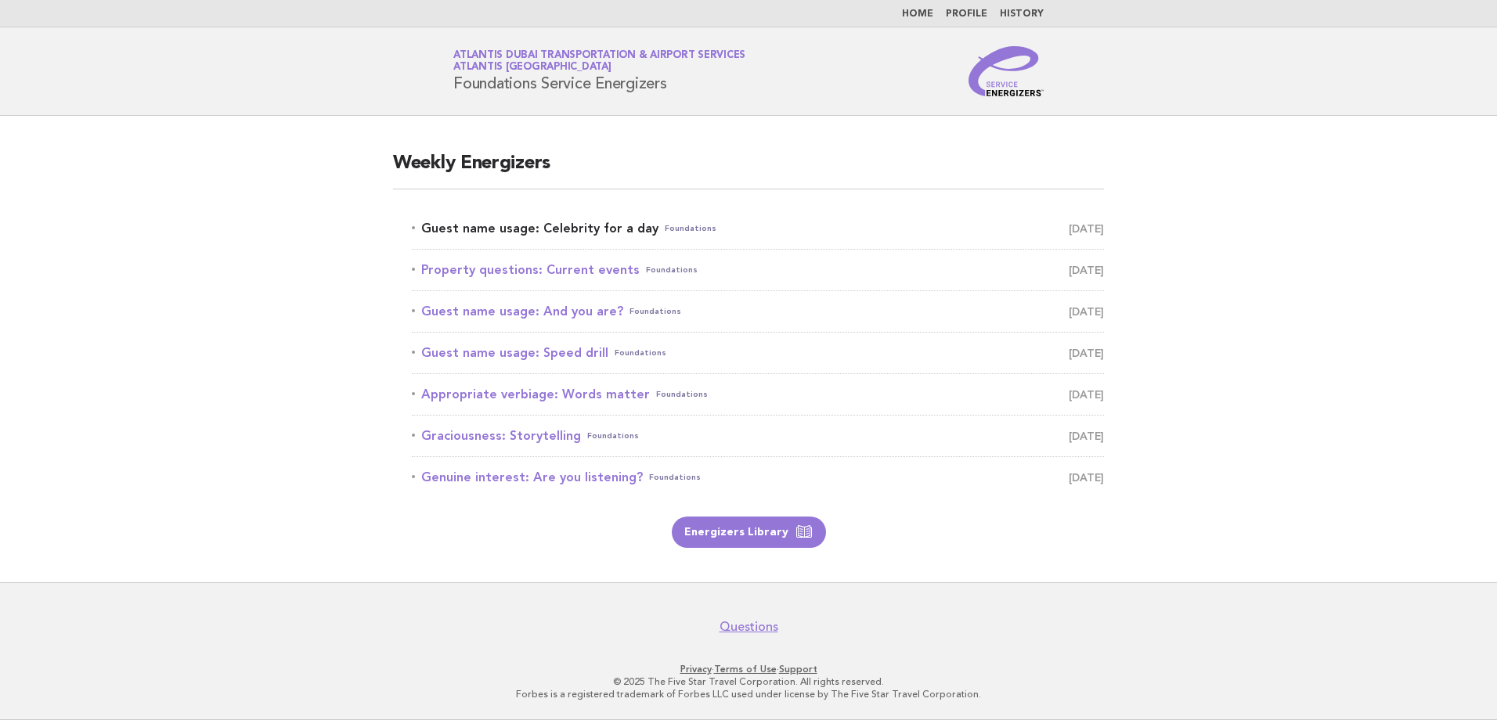
click at [546, 229] on link "Guest name usage: Celebrity for a day Foundations August 10" at bounding box center [758, 229] width 692 height 22
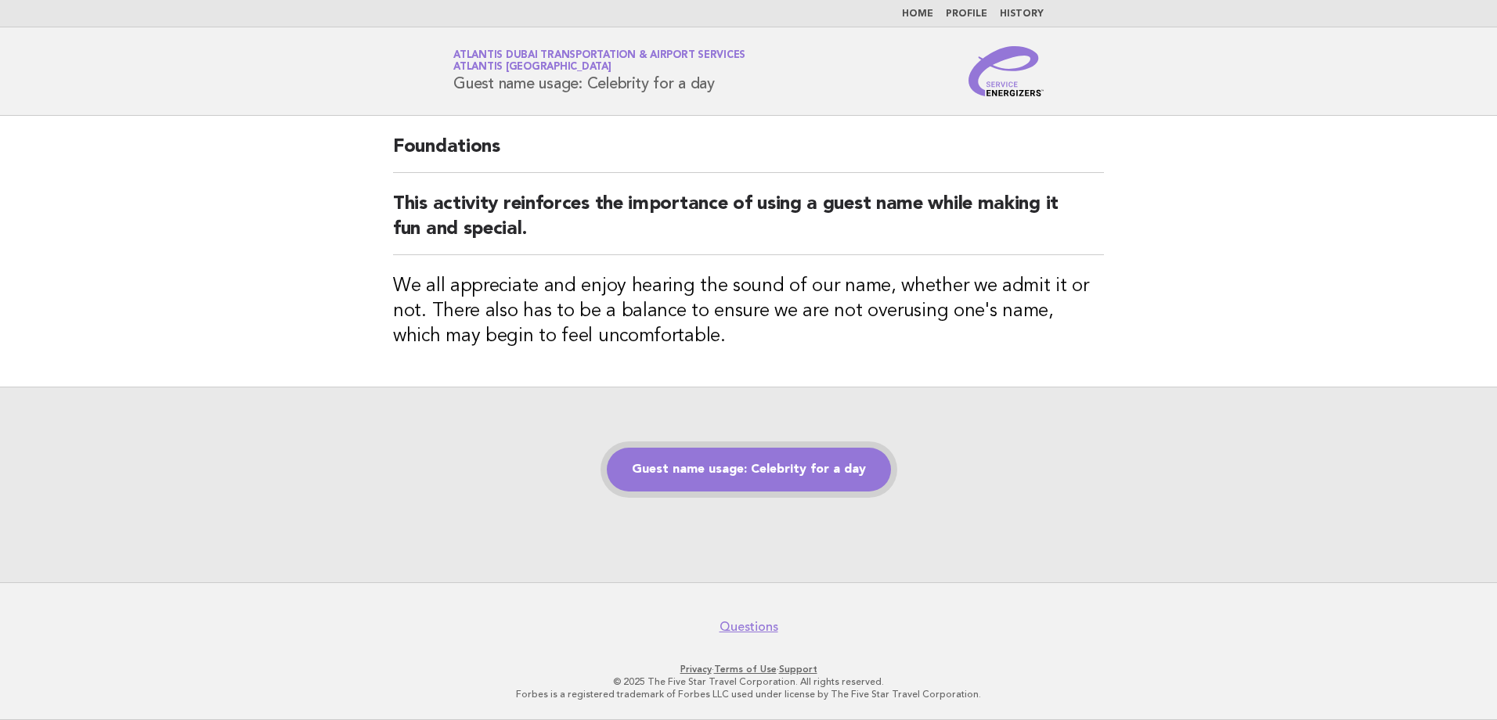
click at [780, 482] on link "Guest name usage: Celebrity for a day" at bounding box center [749, 470] width 284 height 44
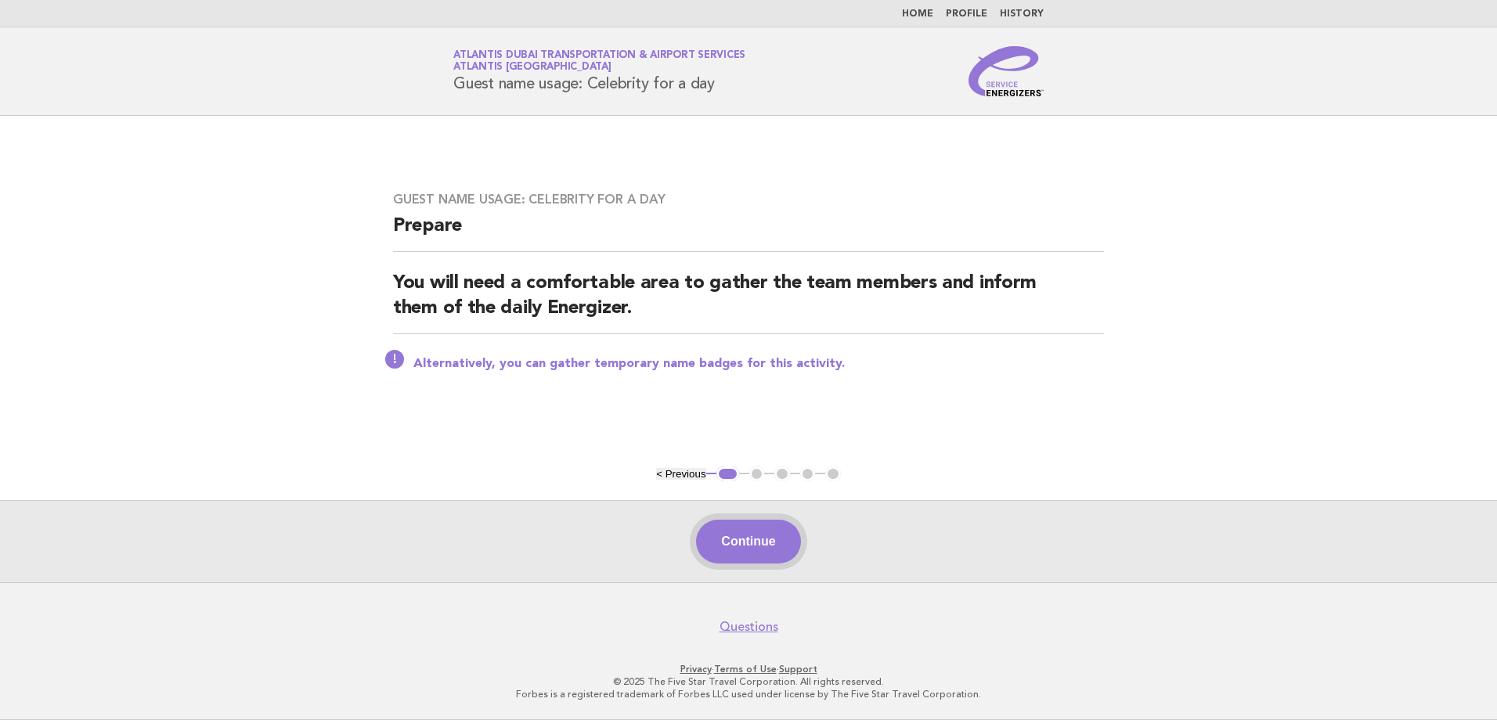
click at [762, 539] on button "Continue" at bounding box center [748, 542] width 104 height 44
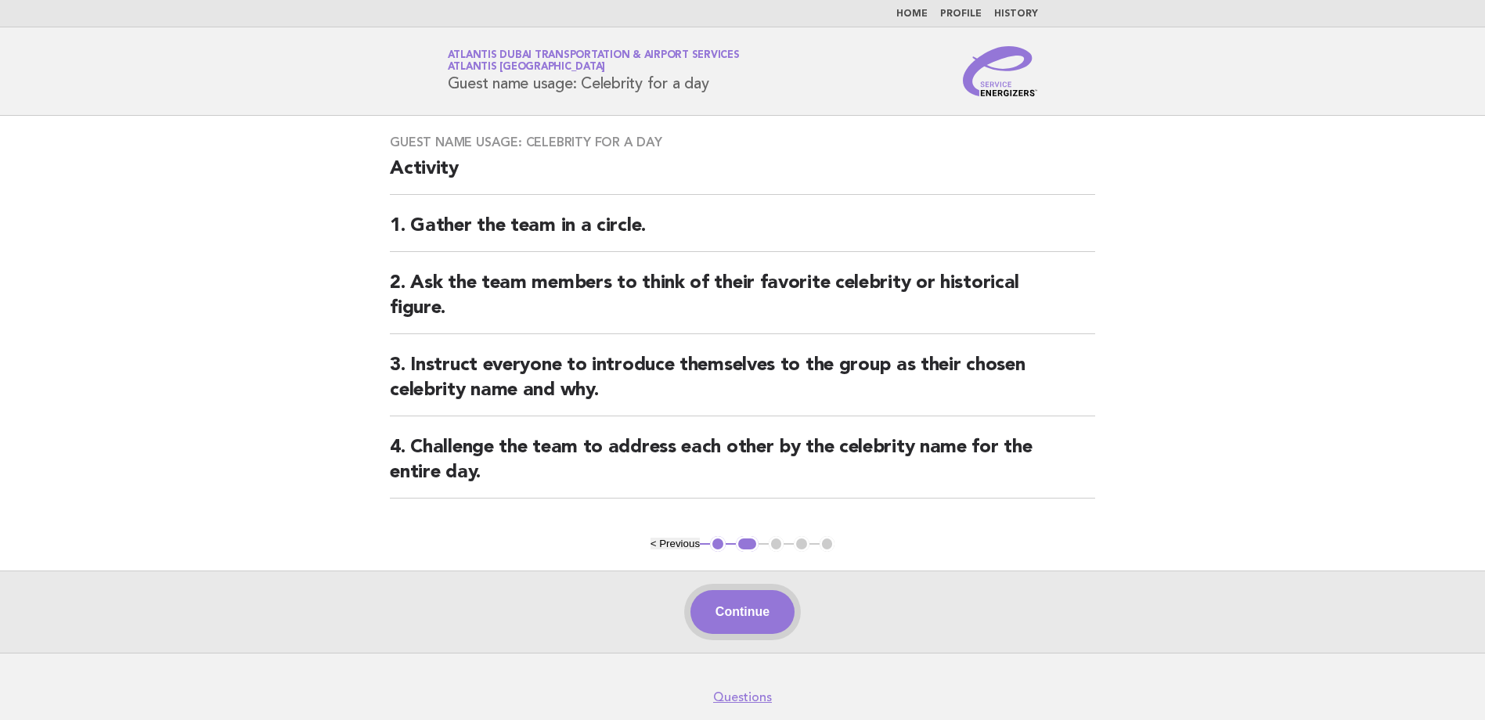
click at [744, 629] on button "Continue" at bounding box center [742, 612] width 104 height 44
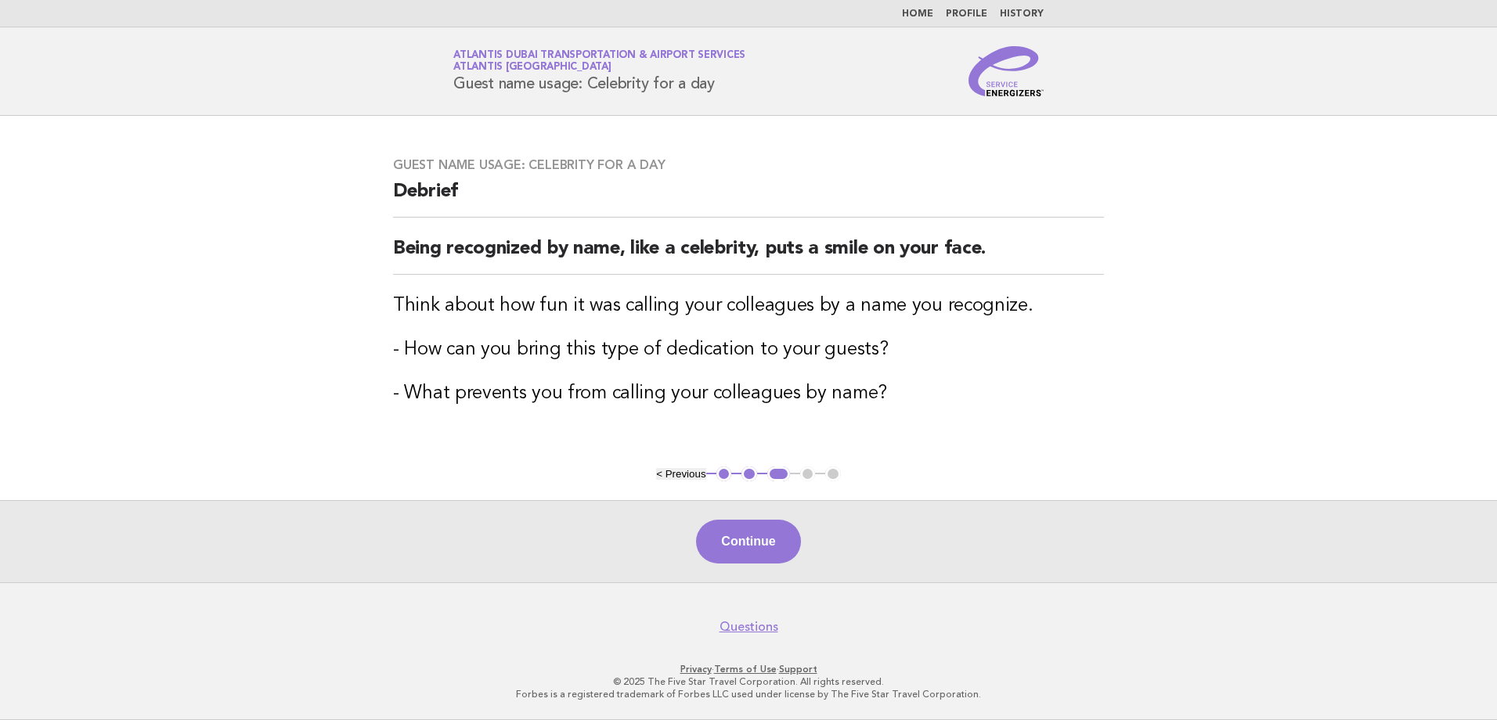
click at [748, 566] on div "Continue" at bounding box center [748, 541] width 1497 height 82
click at [754, 543] on button "Continue" at bounding box center [748, 542] width 104 height 44
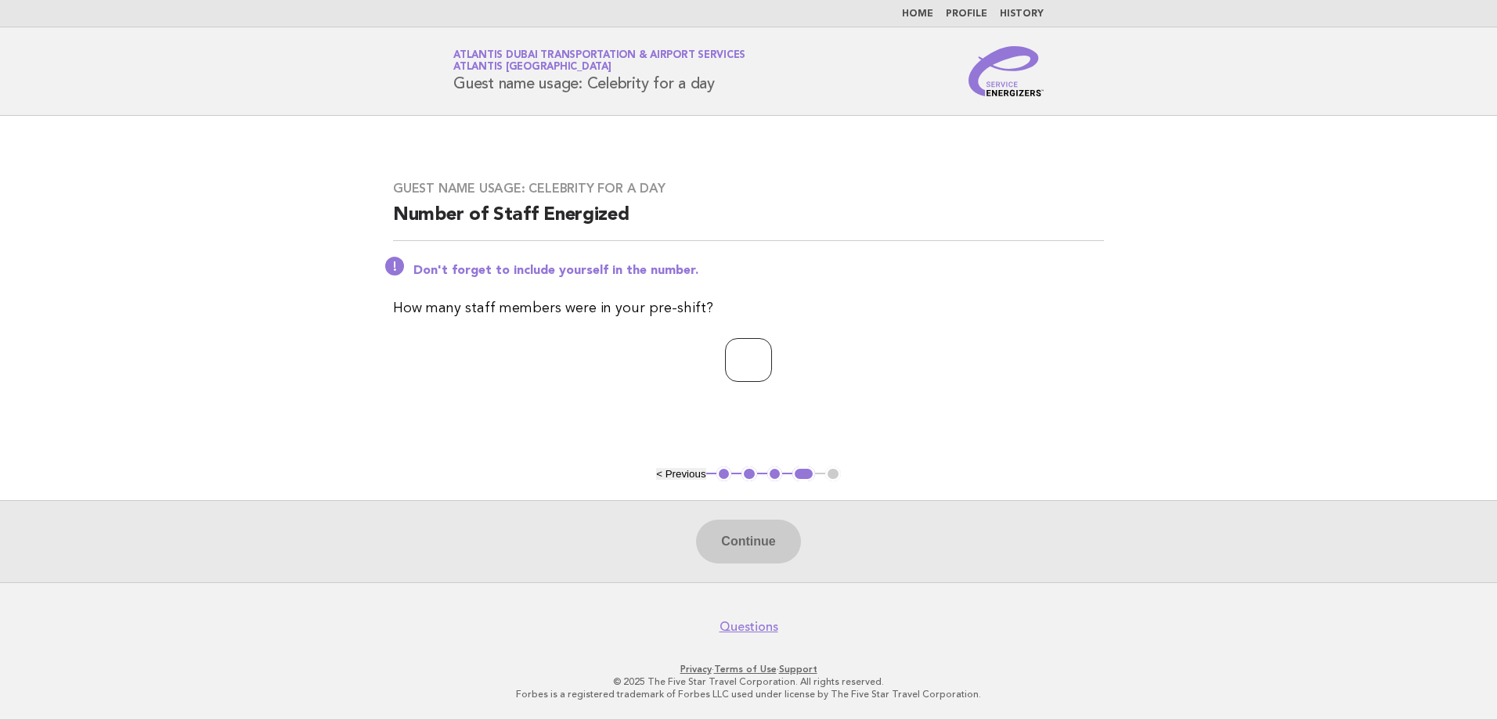
click at [741, 365] on input "number" at bounding box center [748, 360] width 47 height 44
type input "*"
click at [755, 550] on button "Continue" at bounding box center [748, 542] width 104 height 44
